Goal: Task Accomplishment & Management: Manage account settings

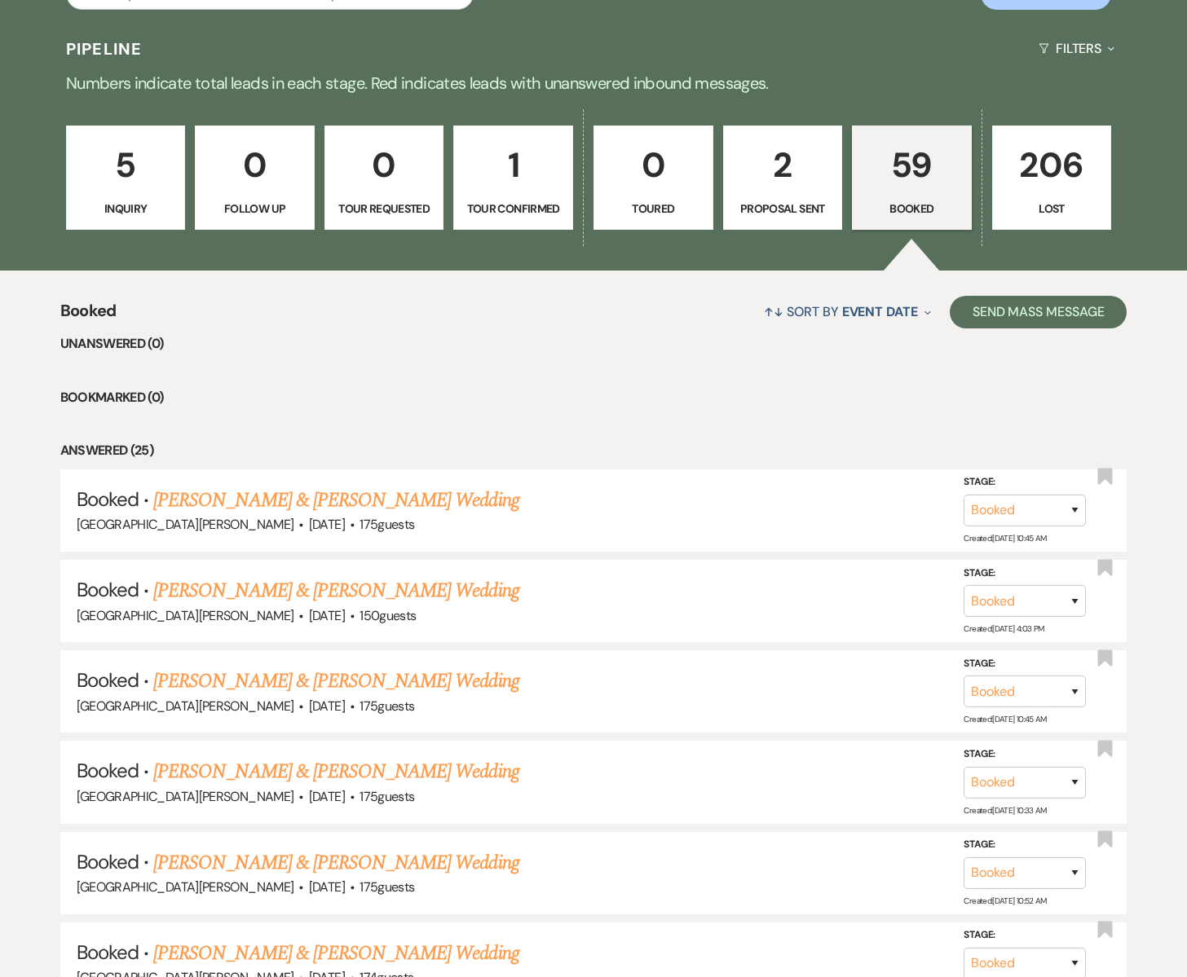
click at [747, 156] on p "2" at bounding box center [783, 165] width 99 height 55
select select "6"
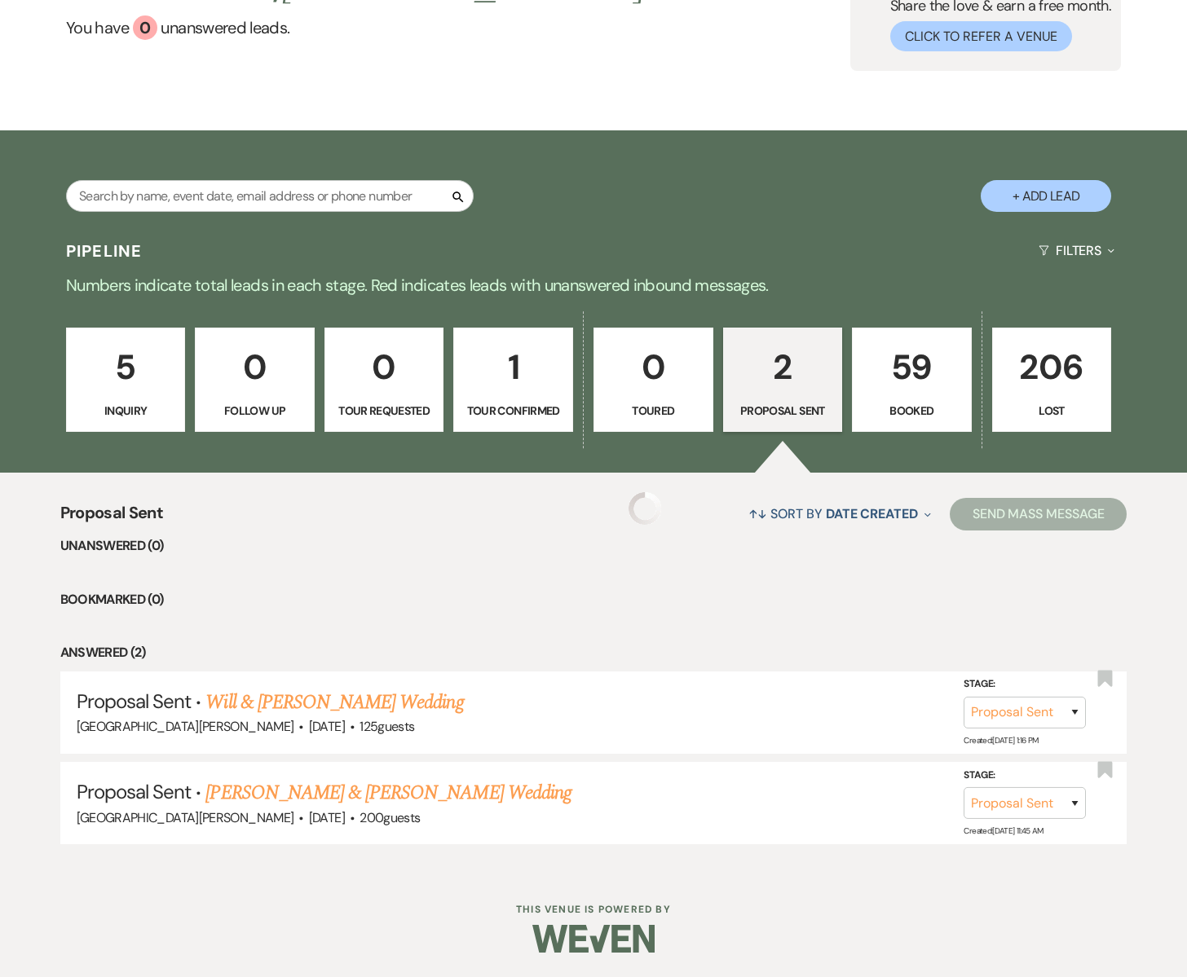
scroll to position [155, 0]
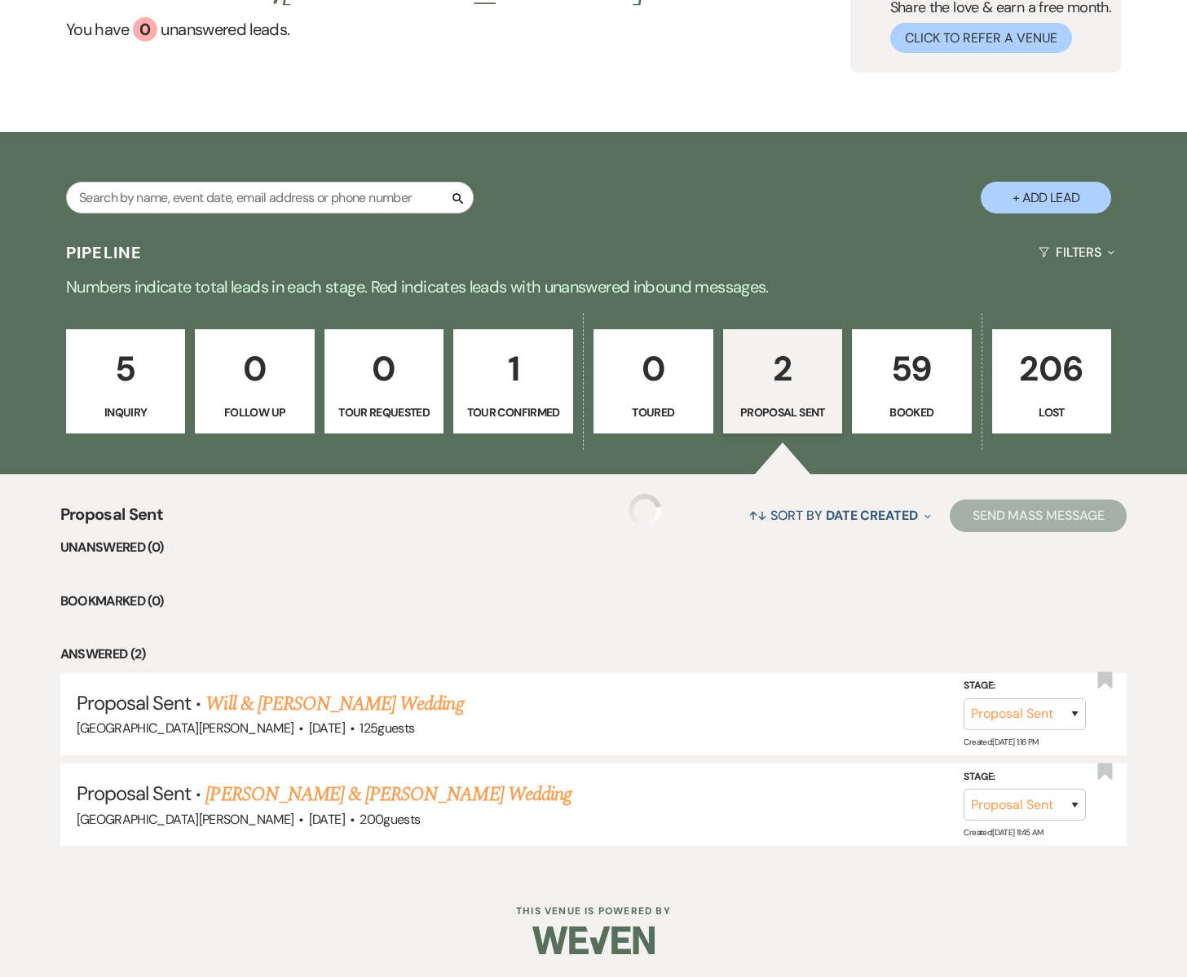
select select "6"
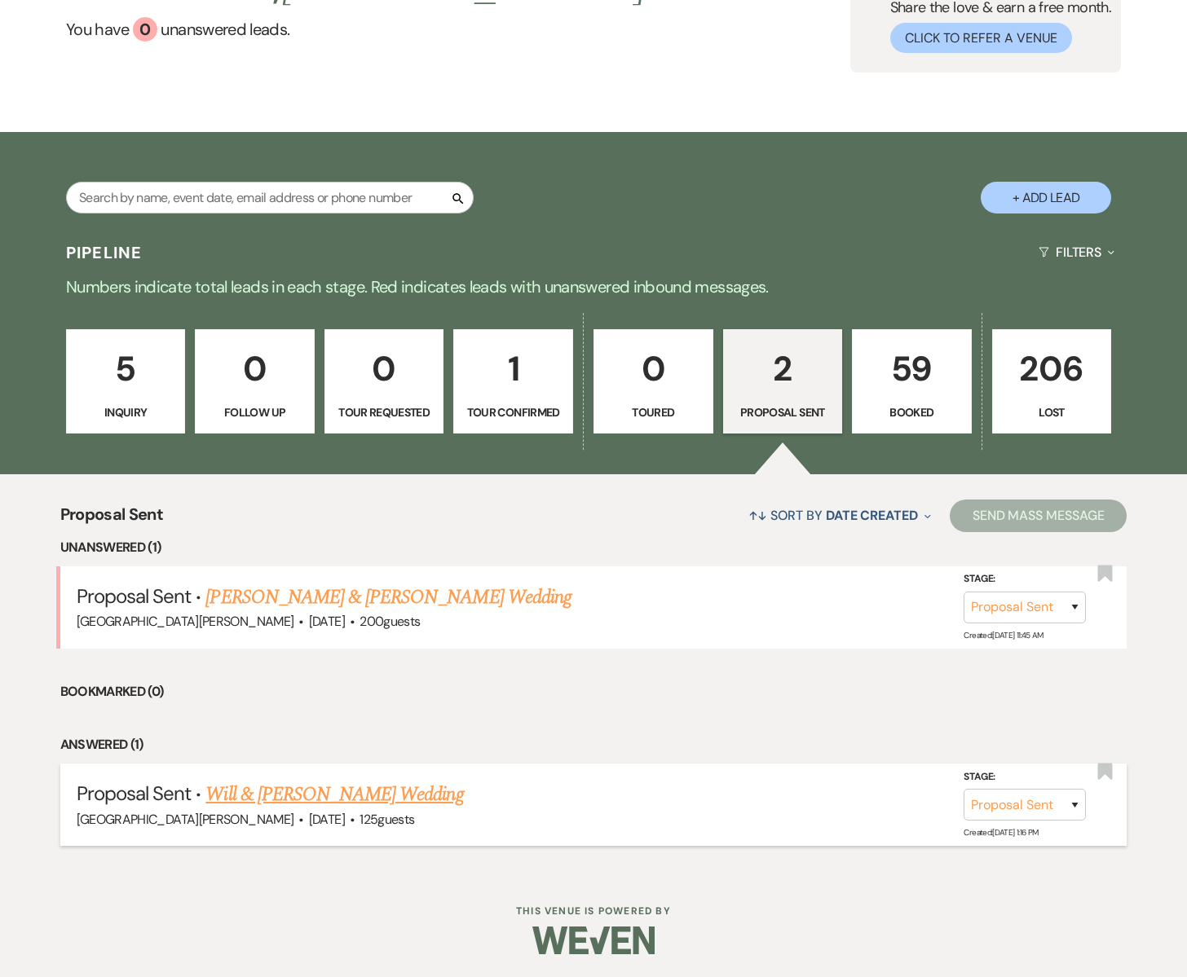
click at [289, 796] on link "Will & [PERSON_NAME] Wedding" at bounding box center [334, 794] width 258 height 29
select select "6"
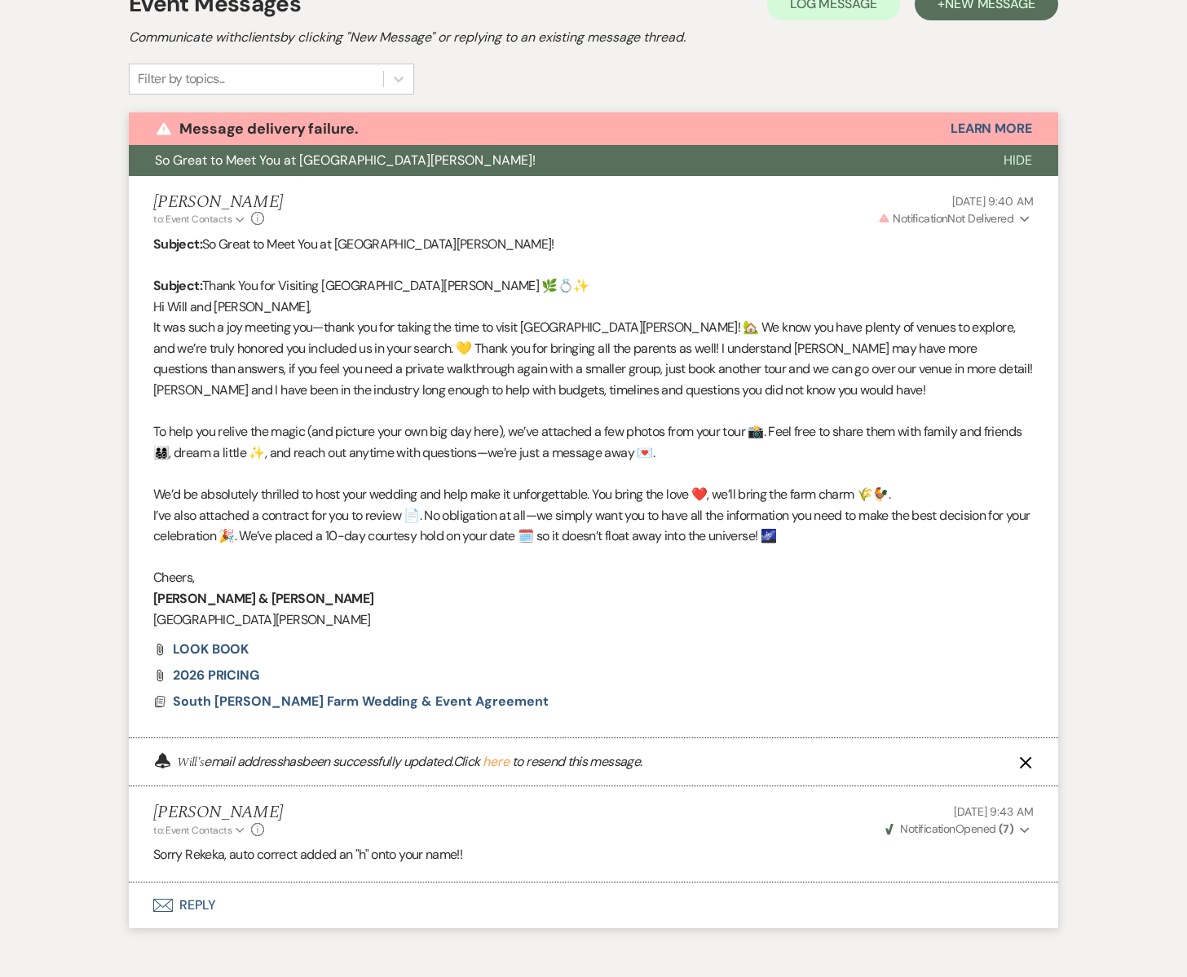
scroll to position [495, 0]
click at [500, 765] on button "here" at bounding box center [496, 761] width 27 height 13
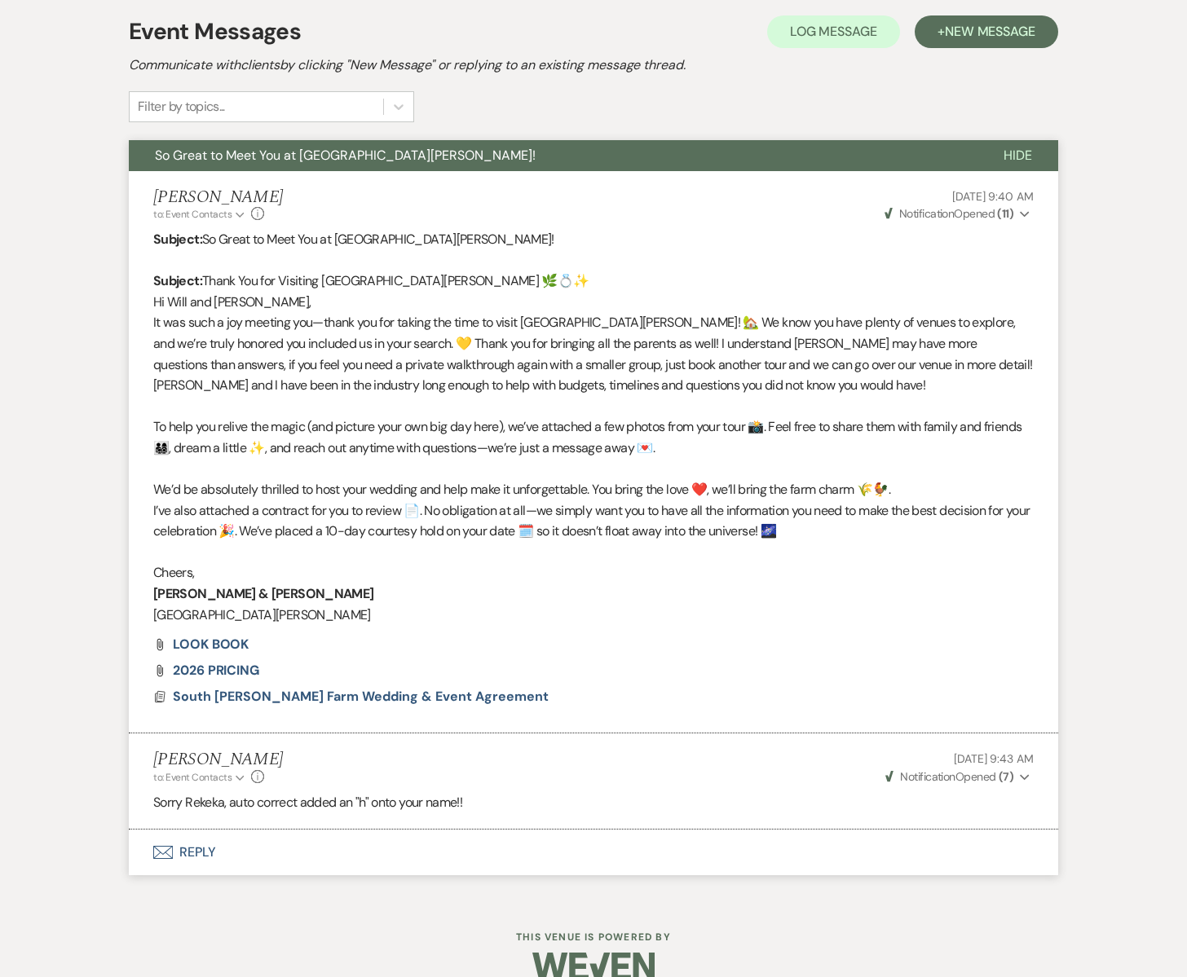
scroll to position [494, 0]
